Goal: Task Accomplishment & Management: Manage account settings

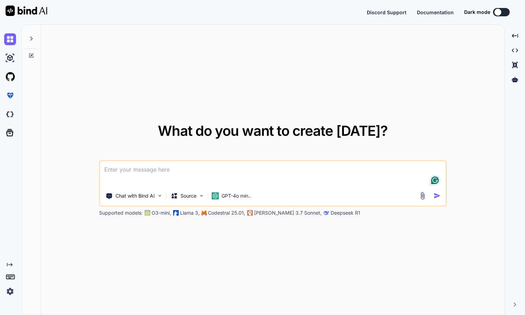
type textarea "x"
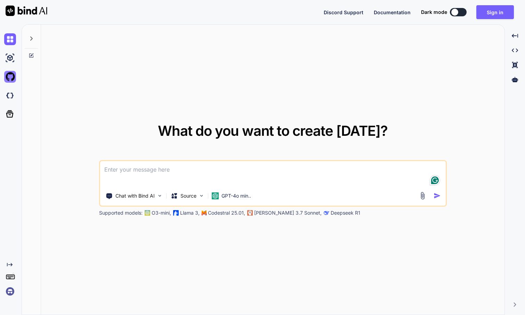
click at [9, 77] on img at bounding box center [10, 77] width 12 height 12
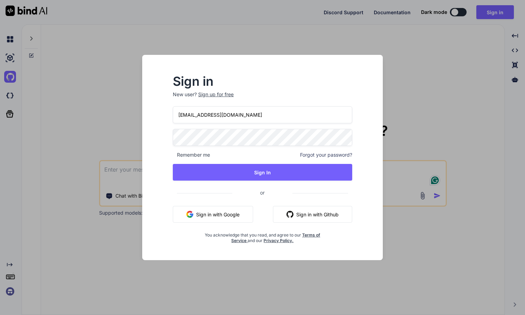
type input "[EMAIL_ADDRESS][DOMAIN_NAME]"
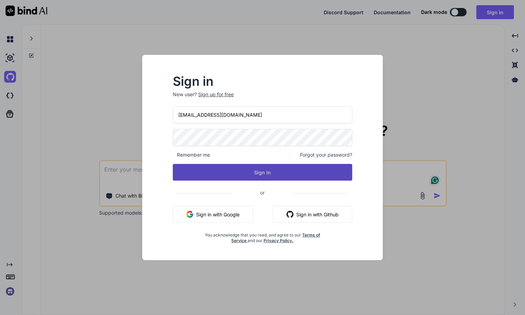
click at [290, 176] on button "Sign In" at bounding box center [262, 172] width 179 height 17
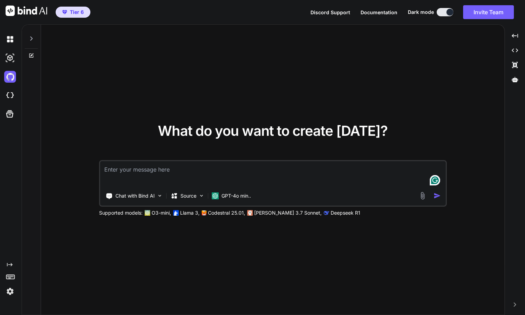
click at [9, 293] on img at bounding box center [10, 292] width 12 height 12
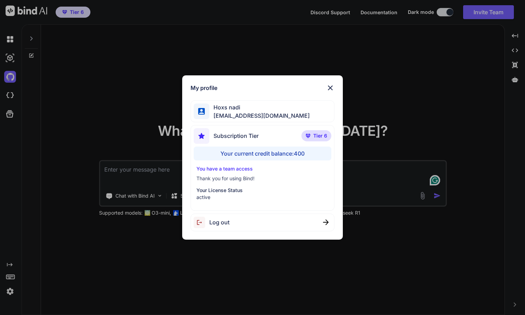
click at [329, 87] on img at bounding box center [330, 88] width 8 height 8
